Goal: Check status: Check status

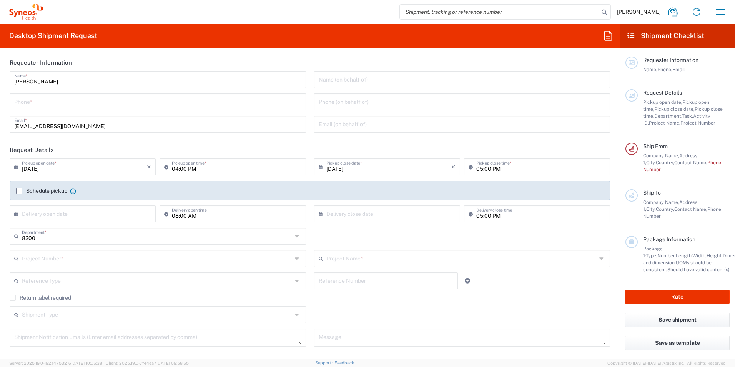
click at [657, 12] on span "[PERSON_NAME]" at bounding box center [639, 11] width 44 height 7
click at [718, 10] on icon "button" at bounding box center [721, 12] width 9 height 6
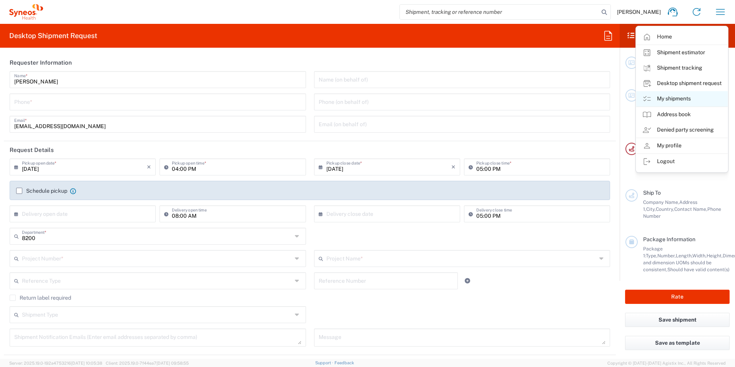
click at [679, 98] on link "My shipments" at bounding box center [683, 98] width 92 height 15
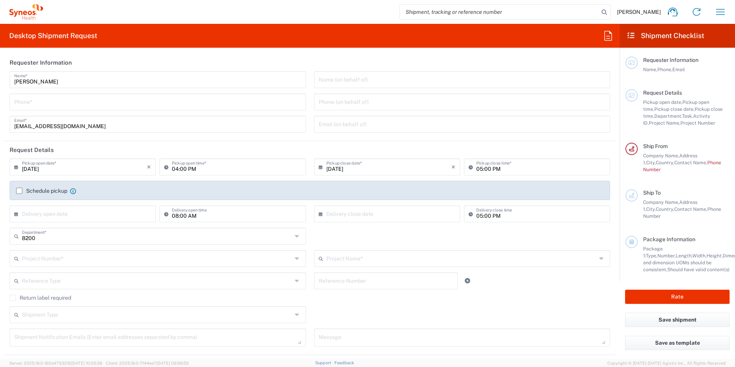
click at [714, 12] on button "button" at bounding box center [721, 12] width 18 height 18
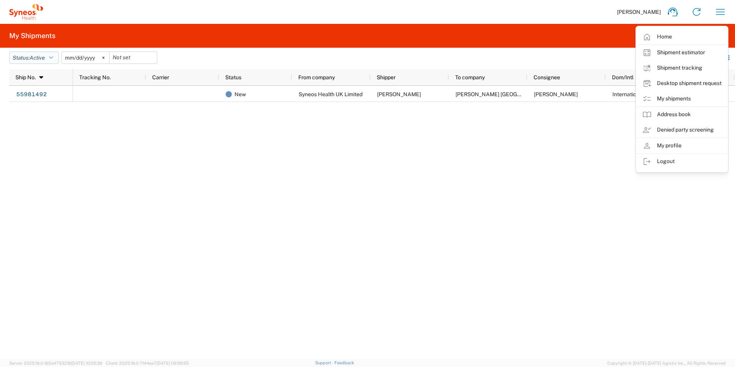
click at [42, 57] on span "Active" at bounding box center [37, 58] width 15 height 6
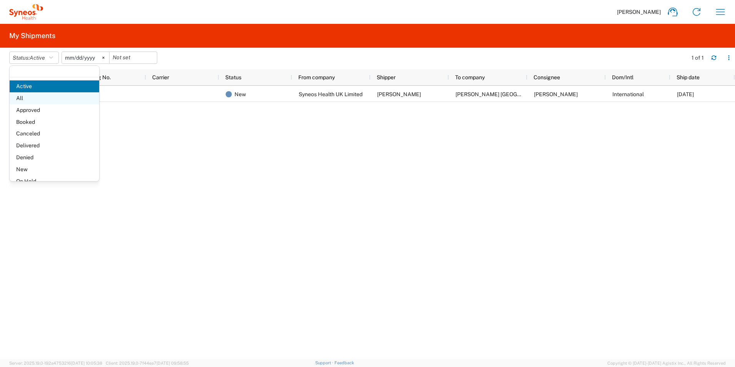
click at [27, 96] on span "All" at bounding box center [55, 98] width 90 height 12
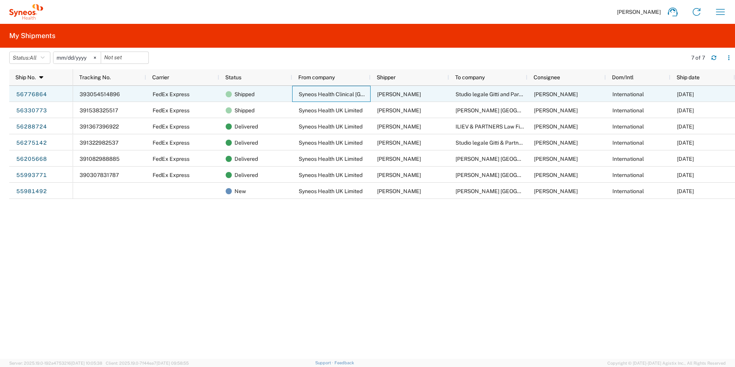
click at [341, 92] on span "Syneos Health Clinical [GEOGRAPHIC_DATA]" at bounding box center [355, 94] width 112 height 6
click at [33, 92] on link "56776864" at bounding box center [32, 94] width 32 height 12
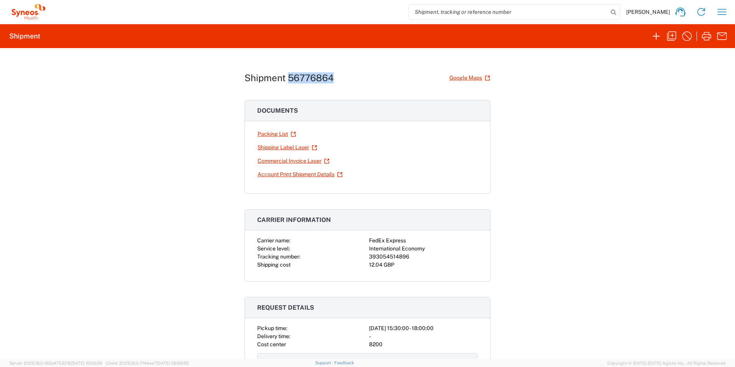
drag, startPoint x: 351, startPoint y: 83, endPoint x: 286, endPoint y: 83, distance: 65.0
click at [286, 83] on div "Shipment 56776864 Google Maps" at bounding box center [368, 77] width 246 height 13
copy h1 "56776864"
click at [727, 6] on icon "button" at bounding box center [722, 12] width 12 height 12
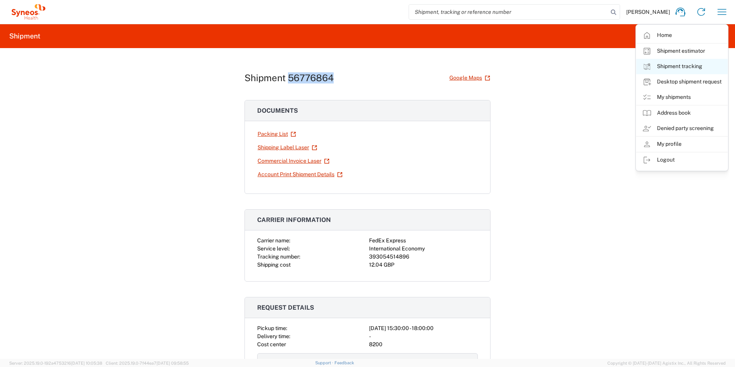
click at [675, 66] on link "Shipment tracking" at bounding box center [683, 66] width 92 height 15
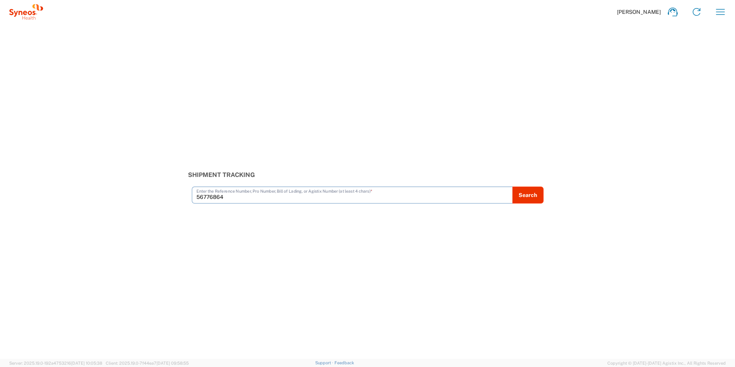
type input "56776864"
click at [537, 189] on button "Search" at bounding box center [528, 195] width 31 height 17
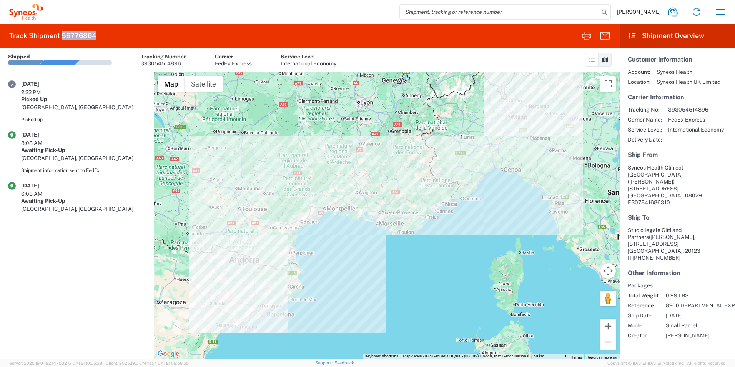
drag, startPoint x: 63, startPoint y: 33, endPoint x: 98, endPoint y: 37, distance: 35.6
click at [98, 37] on agx-form-header "Track Shipment 56776864" at bounding box center [310, 36] width 620 height 24
copy h2 "56776864"
